Goal: Task Accomplishment & Management: Manage account settings

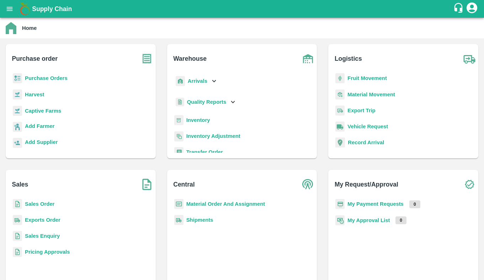
click at [47, 110] on b "Captive Farms" at bounding box center [43, 111] width 36 height 6
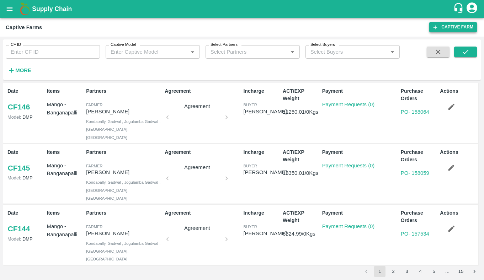
click at [440, 30] on link "Captive Farm" at bounding box center [454, 27] width 48 height 10
click at [22, 72] on strong "More" at bounding box center [23, 71] width 16 height 6
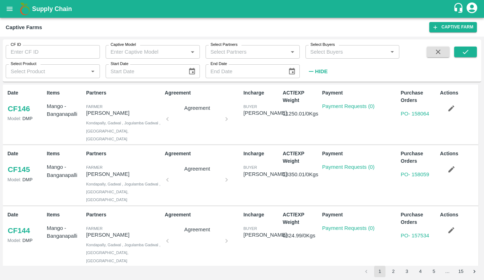
click at [71, 70] on input "Select Product" at bounding box center [47, 71] width 78 height 9
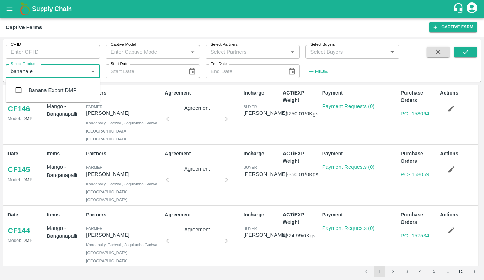
type input "banana e"
click at [140, 53] on input "Captive Model" at bounding box center [147, 51] width 78 height 9
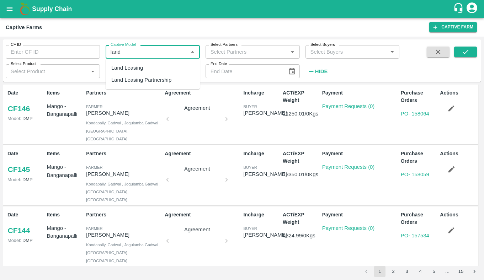
click at [150, 68] on div "Land Leasing" at bounding box center [153, 68] width 94 height 12
type input "Land Leasing"
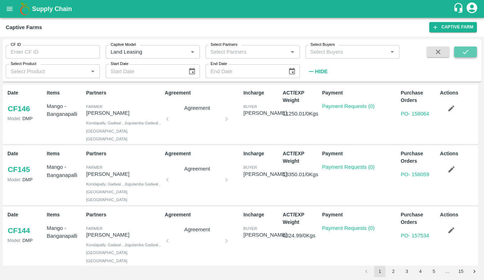
click at [469, 56] on icon "submit" at bounding box center [466, 52] width 8 height 8
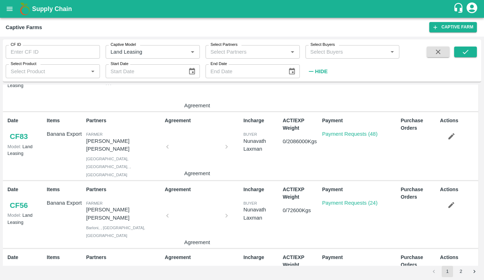
scroll to position [505, 0]
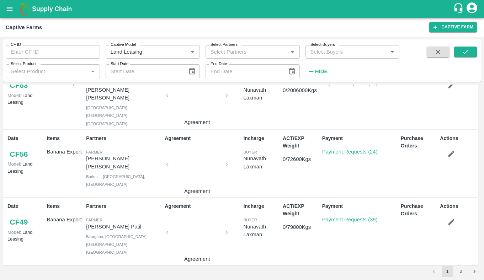
click at [464, 277] on button "2" at bounding box center [461, 271] width 11 height 11
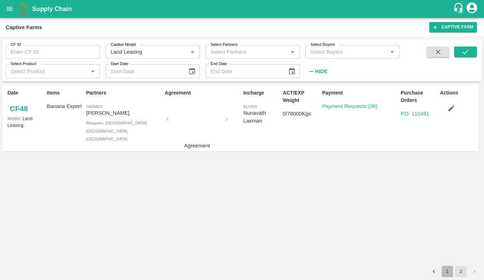
click at [446, 272] on button "1" at bounding box center [447, 271] width 11 height 11
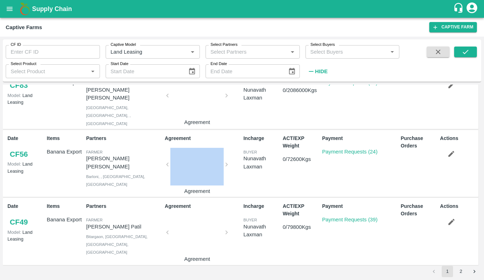
drag, startPoint x: 225, startPoint y: 159, endPoint x: 220, endPoint y: 159, distance: 5.0
click at [220, 159] on div "Agreement Agreement" at bounding box center [201, 163] width 79 height 63
click at [183, 53] on icon "Clear" at bounding box center [184, 52] width 7 height 7
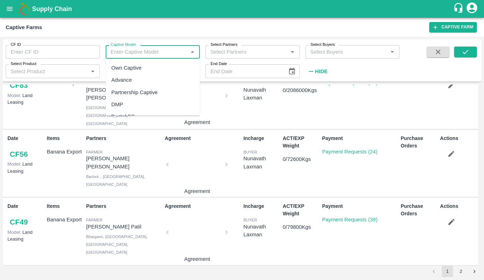
click at [182, 55] on input "Captive Model" at bounding box center [147, 51] width 78 height 9
click at [176, 67] on div "Own Captive" at bounding box center [153, 68] width 94 height 12
type input "Own Captive"
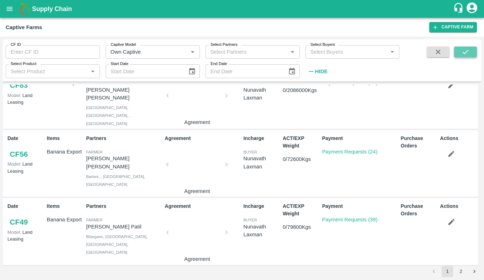
click at [469, 55] on icon "submit" at bounding box center [466, 52] width 8 height 8
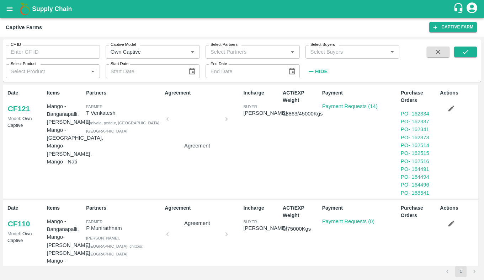
click at [182, 49] on icon "Clear" at bounding box center [184, 52] width 7 height 7
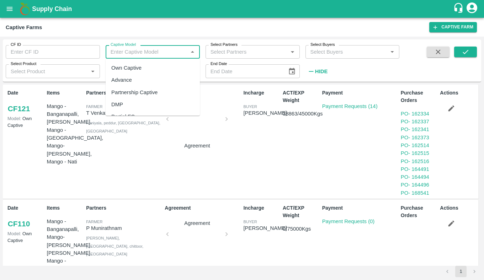
click at [165, 51] on input "Captive Model" at bounding box center [147, 51] width 78 height 9
click at [164, 112] on div "Land Leasing Partnership" at bounding box center [153, 107] width 94 height 12
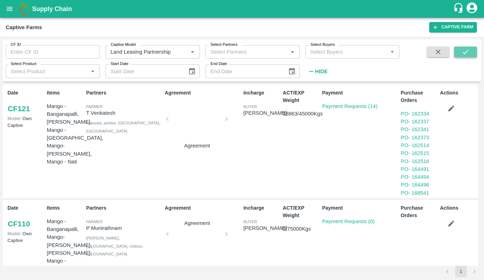
click at [471, 53] on button "submit" at bounding box center [466, 52] width 23 height 11
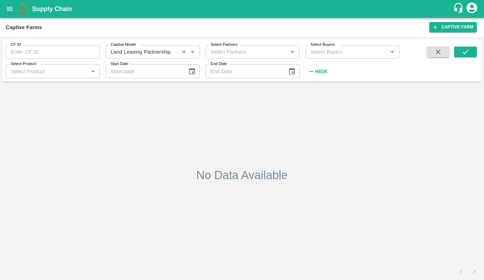
click at [169, 45] on div "Captive Model   *" at bounding box center [153, 52] width 94 height 14
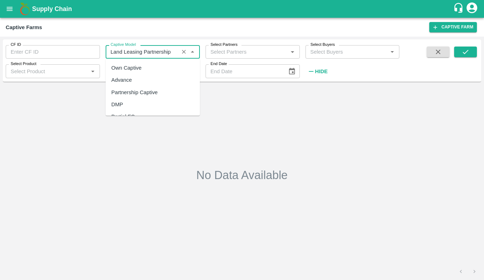
scroll to position [43, 0]
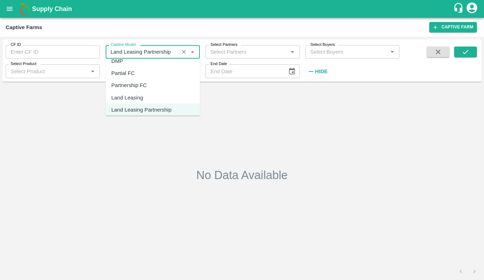
click at [151, 102] on div "Land Leasing" at bounding box center [153, 97] width 94 height 12
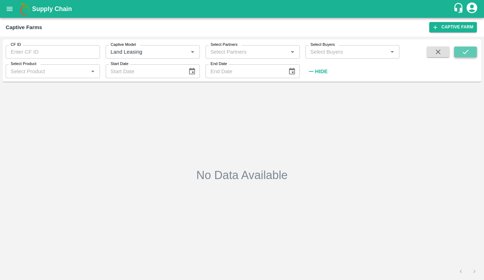
click at [462, 49] on icon "submit" at bounding box center [466, 52] width 8 height 8
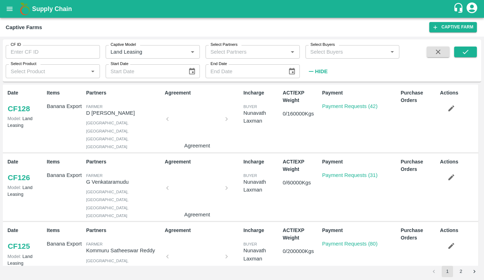
click at [156, 44] on div "Captive Model Captive Model   *" at bounding box center [150, 49] width 100 height 19
click at [156, 57] on div "Captive Model   *" at bounding box center [153, 52] width 94 height 14
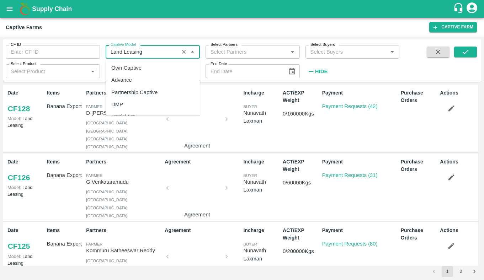
scroll to position [31, 0]
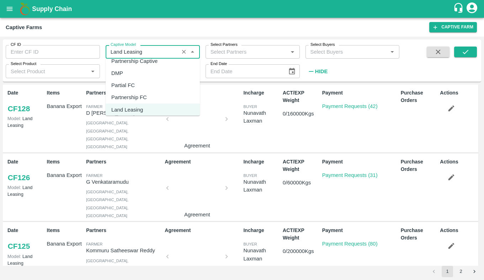
click at [152, 98] on div "Partnership FC" at bounding box center [153, 97] width 94 height 12
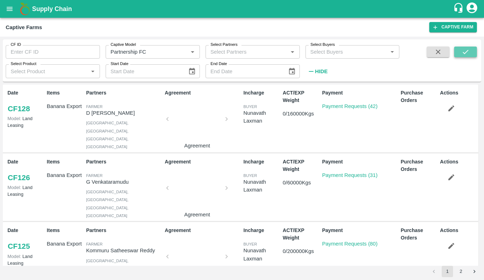
click at [460, 52] on button "submit" at bounding box center [466, 52] width 23 height 11
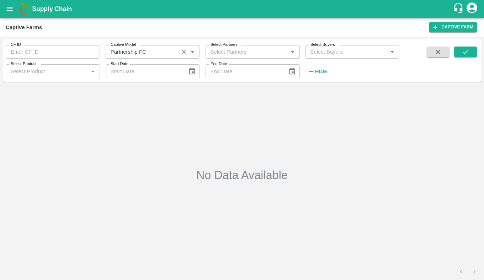
click at [153, 50] on input "Captive Model" at bounding box center [142, 51] width 69 height 9
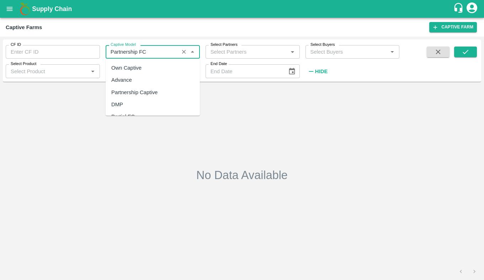
scroll to position [19, 0]
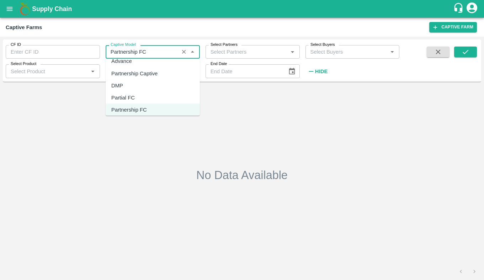
click at [150, 85] on div "DMP" at bounding box center [153, 85] width 94 height 12
type input "DMP"
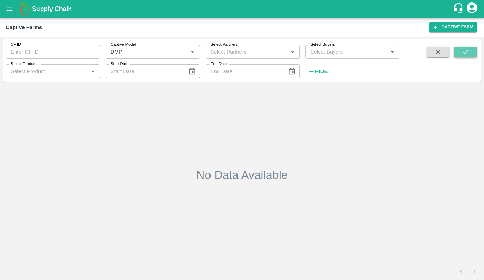
click at [463, 53] on icon "submit" at bounding box center [466, 52] width 8 height 8
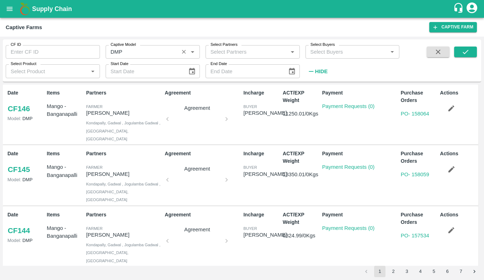
click at [160, 59] on div "Captive Model   *" at bounding box center [153, 52] width 94 height 14
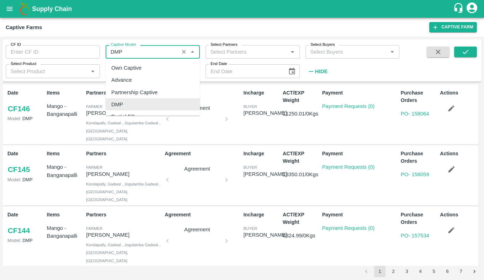
click at [187, 53] on button "Clear" at bounding box center [184, 52] width 10 height 10
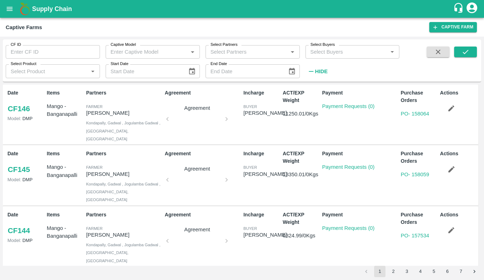
click at [471, 58] on span at bounding box center [466, 62] width 23 height 31
click at [468, 52] on icon "submit" at bounding box center [466, 52] width 8 height 8
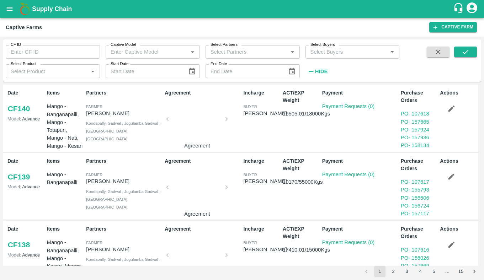
scroll to position [431, 0]
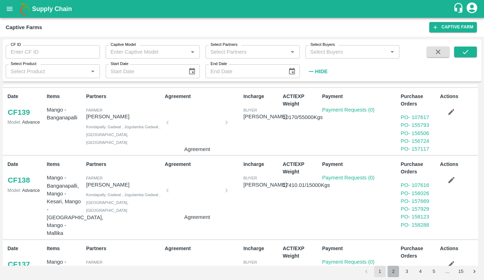
click at [394, 268] on button "2" at bounding box center [393, 271] width 11 height 11
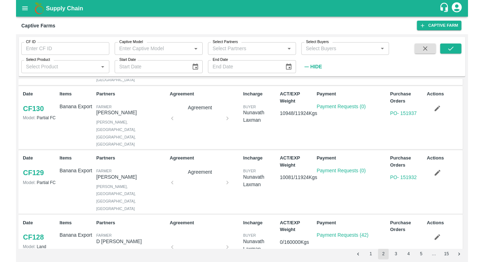
scroll to position [401, 0]
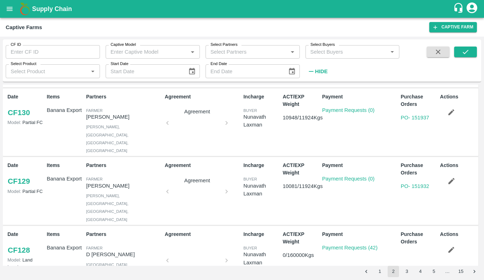
drag, startPoint x: 407, startPoint y: 272, endPoint x: 357, endPoint y: 248, distance: 54.9
click at [357, 248] on div "CF ID CF ID Captive Model Captive Model   * Select Partners Select Partners   *…" at bounding box center [242, 159] width 479 height 238
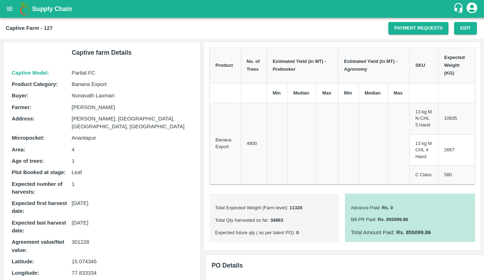
click at [314, 122] on td at bounding box center [302, 144] width 29 height 82
click at [462, 32] on button "Edit" at bounding box center [466, 28] width 23 height 12
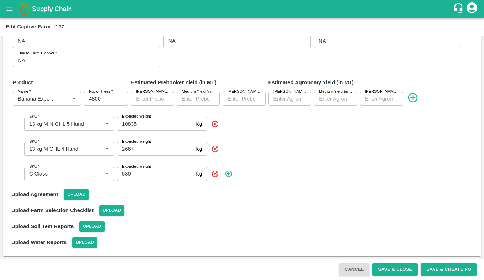
scroll to position [145, 0]
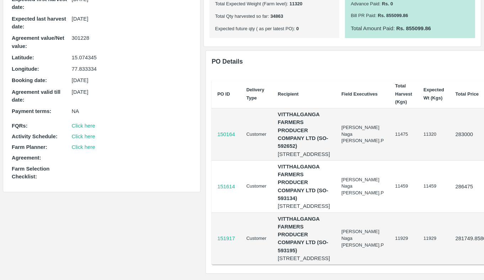
scroll to position [231, 34]
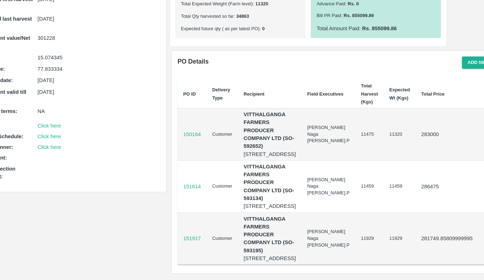
click at [189, 135] on p "150164" at bounding box center [192, 135] width 18 height 8
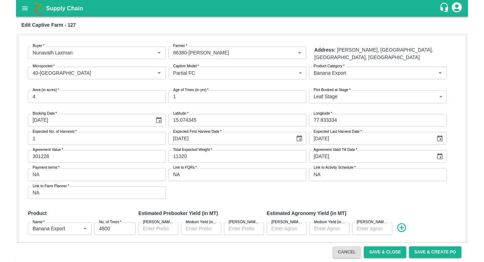
scroll to position [146, 0]
